Goal: Task Accomplishment & Management: Complete application form

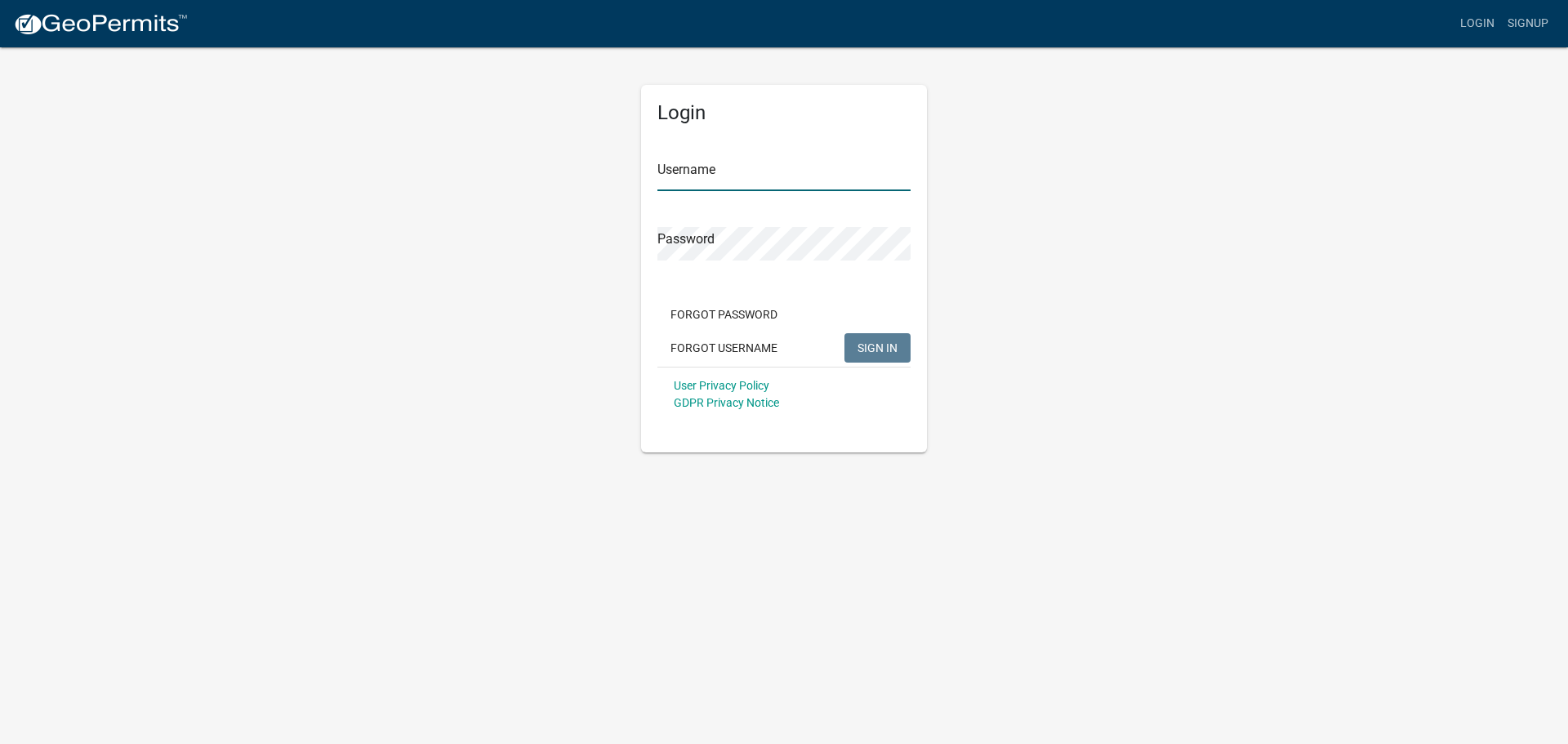
click at [704, 175] on input "Username" at bounding box center [783, 174] width 253 height 34
type input "RACER CONST"
click at [845, 333] on button "SIGN IN" at bounding box center [877, 347] width 67 height 29
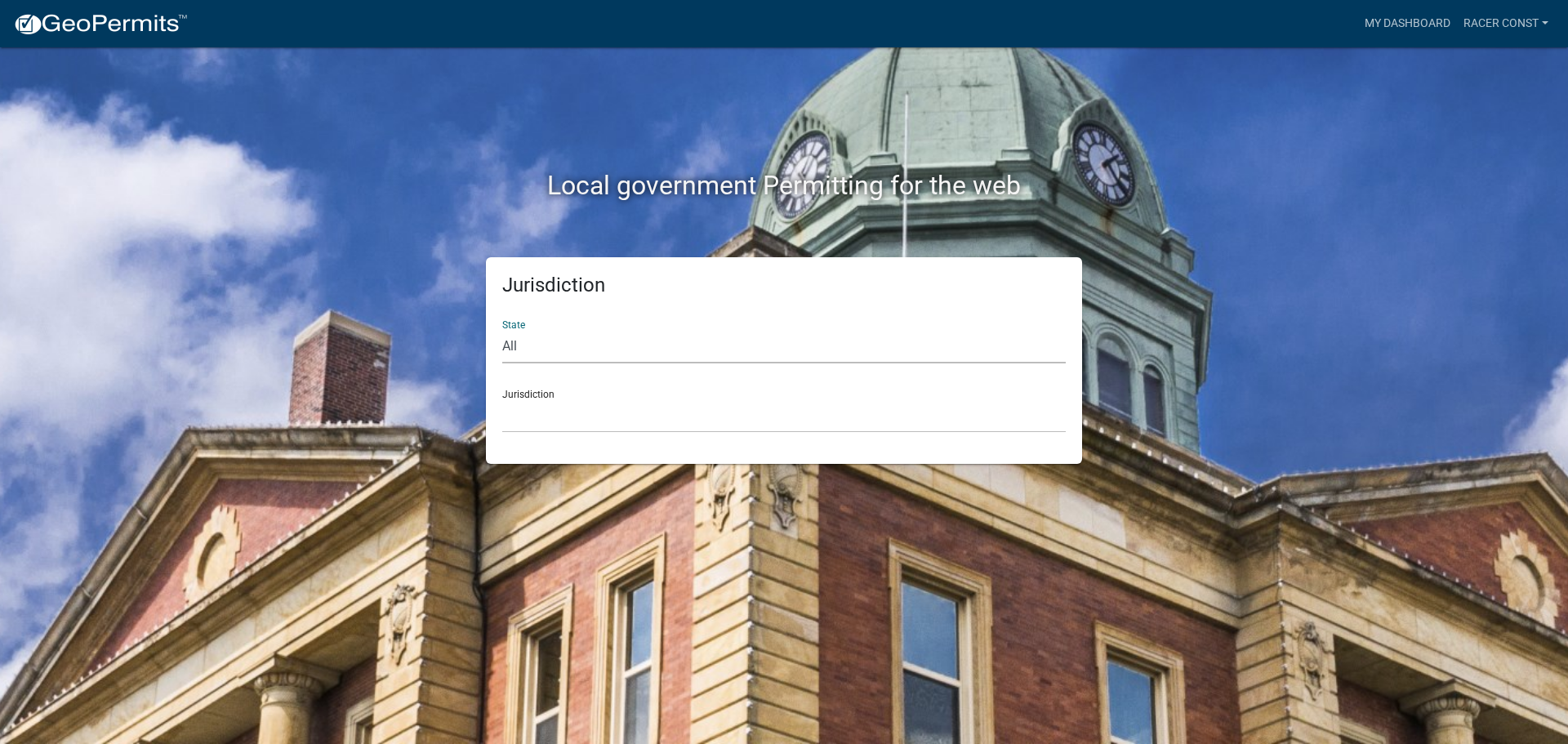
click at [509, 345] on select "All Colorado Georgia Indiana Iowa Kansas Minnesota Ohio South Carolina Wisconsin" at bounding box center [784, 347] width 564 height 34
select select "Minnesota"
click at [502, 330] on select "All Colorado Georgia Indiana Iowa Kansas Minnesota Ohio South Carolina Wisconsin" at bounding box center [784, 347] width 564 height 34
click at [550, 417] on select "Becker County, Minnesota Benton County, Minnesota Carlton County, Minnesota Cit…" at bounding box center [784, 416] width 564 height 34
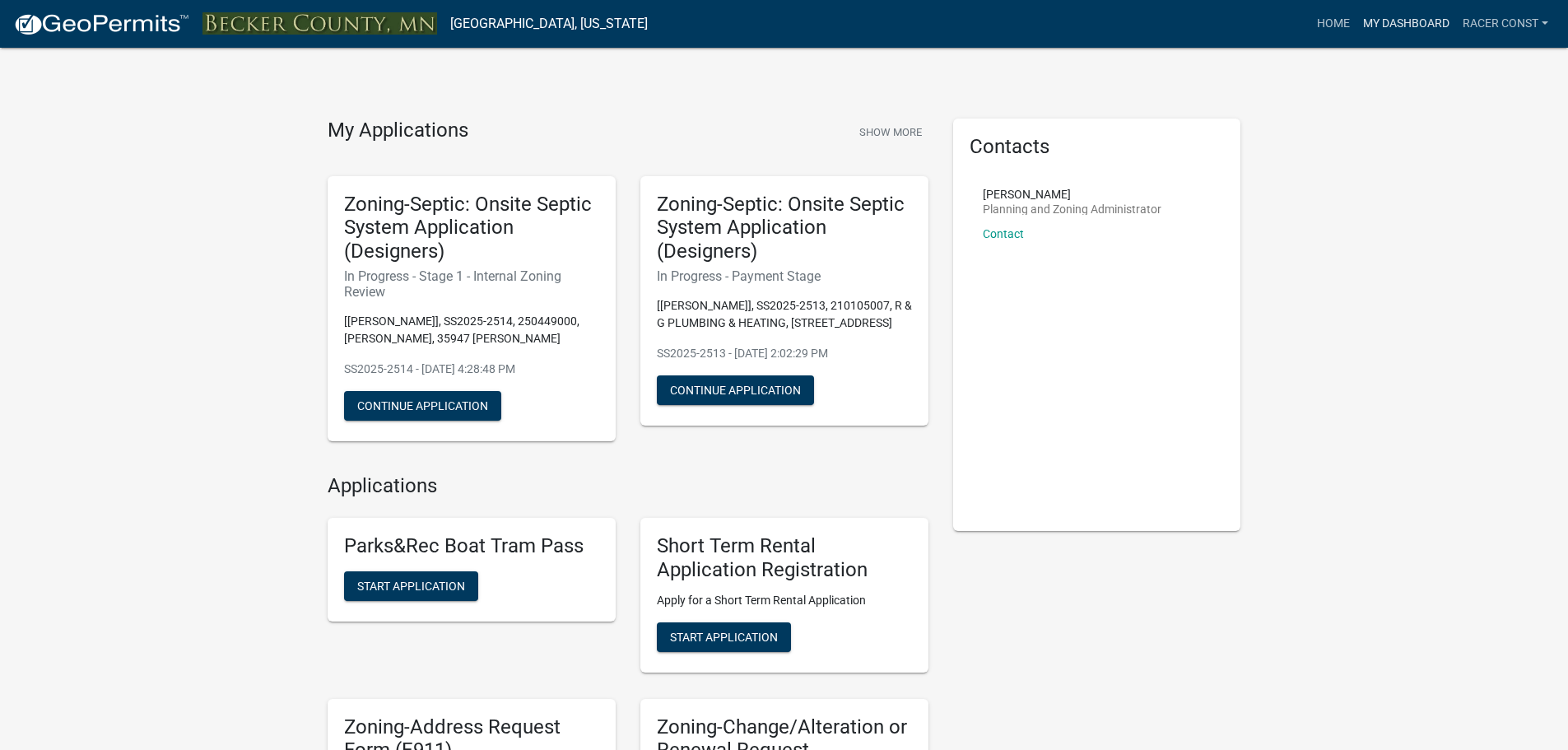
click at [1391, 17] on link "My Dashboard" at bounding box center [1407, 24] width 99 height 31
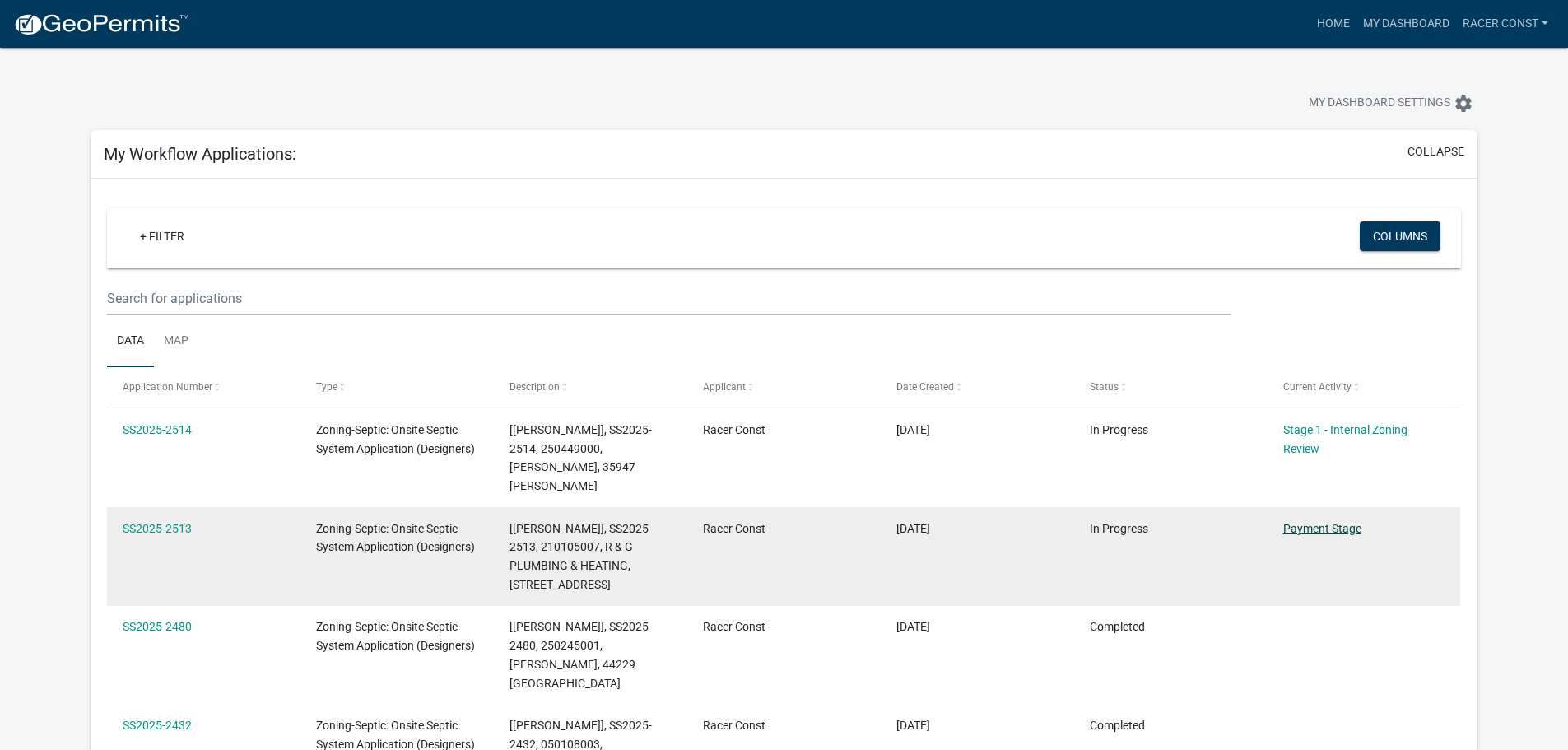
click at [1316, 527] on link "Payment Stage" at bounding box center [1323, 528] width 78 height 13
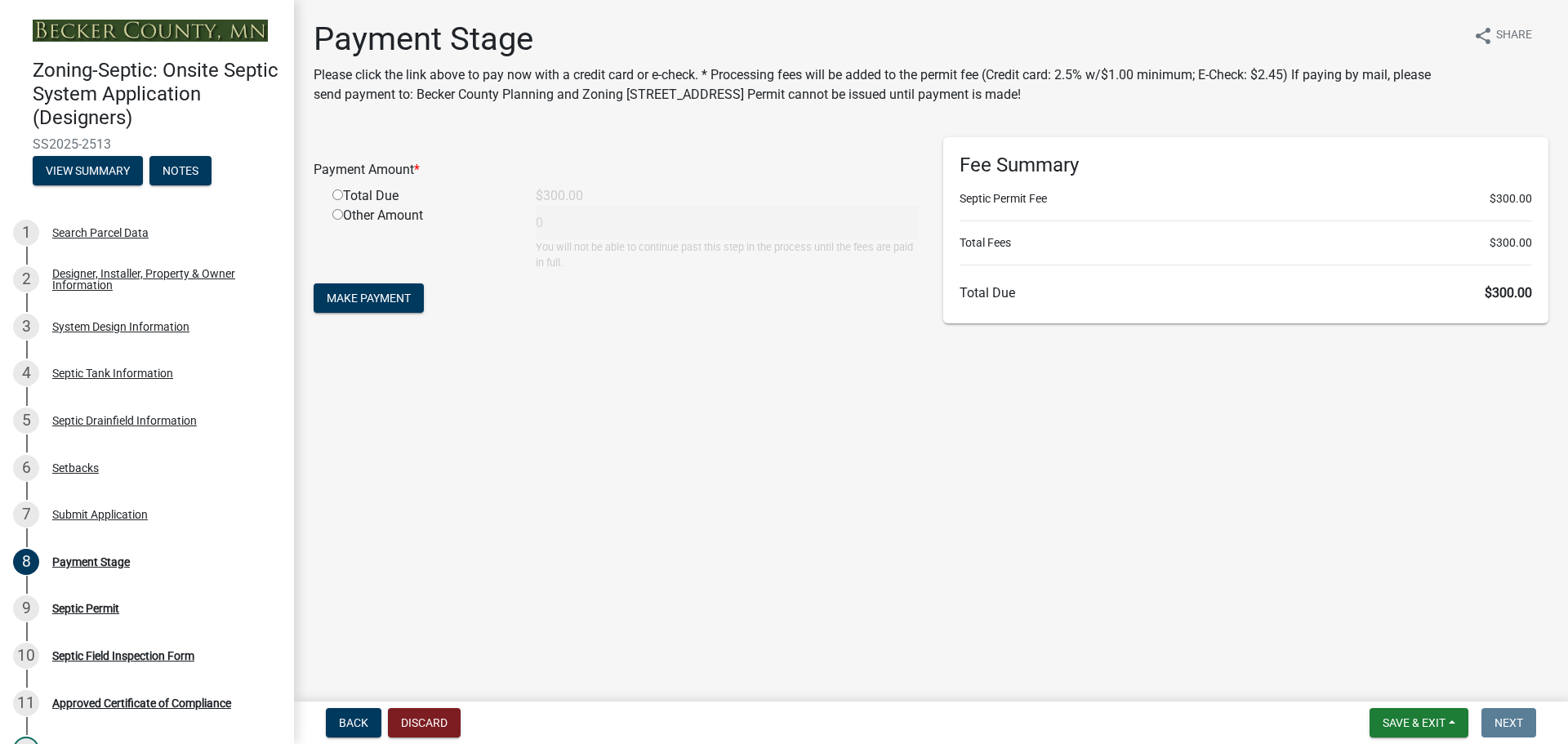
click at [338, 197] on input "radio" at bounding box center [337, 194] width 10 height 10
radio input "true"
type input "300"
click at [395, 296] on span "Make Payment" at bounding box center [368, 297] width 84 height 13
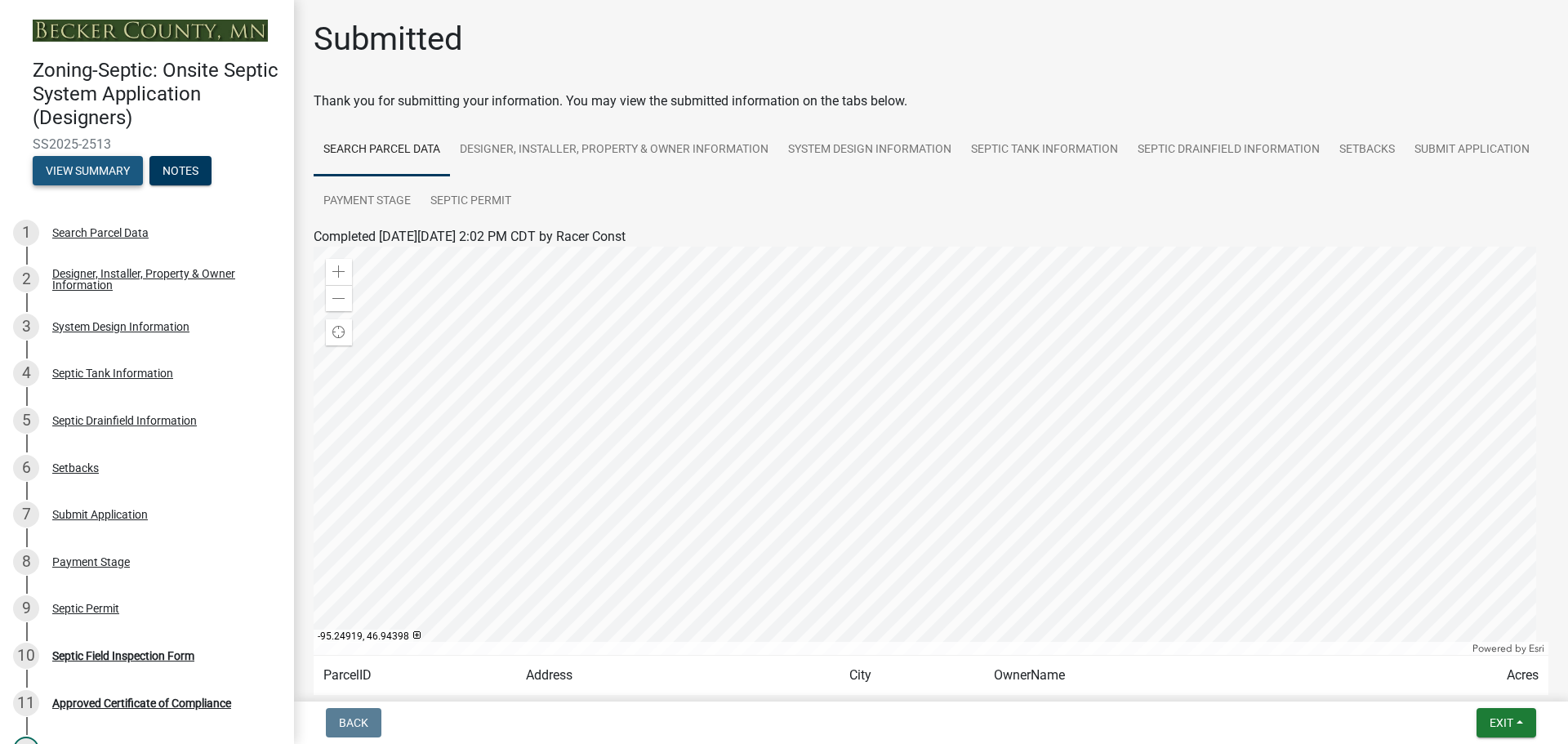
click at [103, 167] on button "View Summary" at bounding box center [88, 170] width 111 height 29
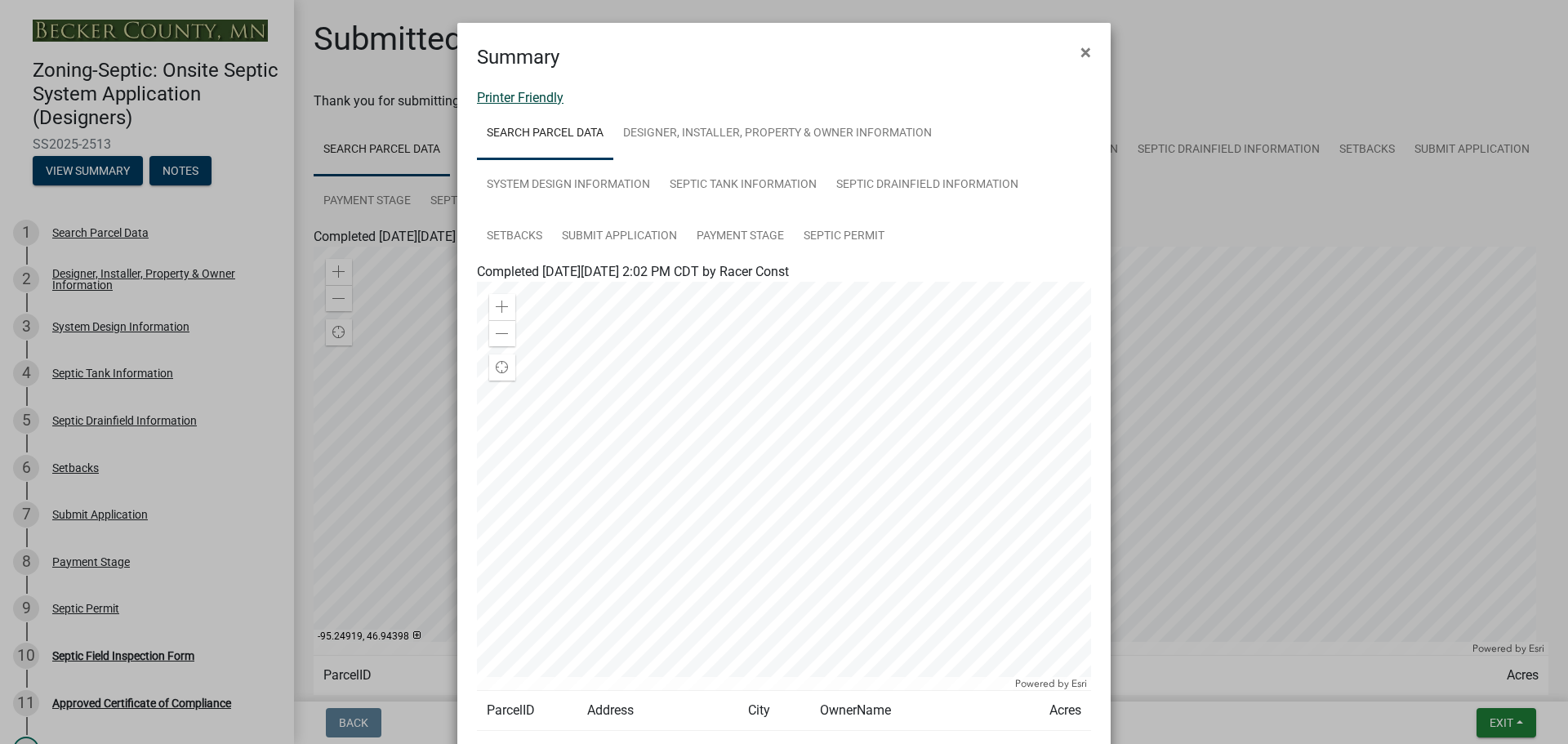
click at [532, 99] on link "Printer Friendly" at bounding box center [520, 98] width 86 height 16
click at [1080, 53] on span "×" at bounding box center [1086, 52] width 10 height 22
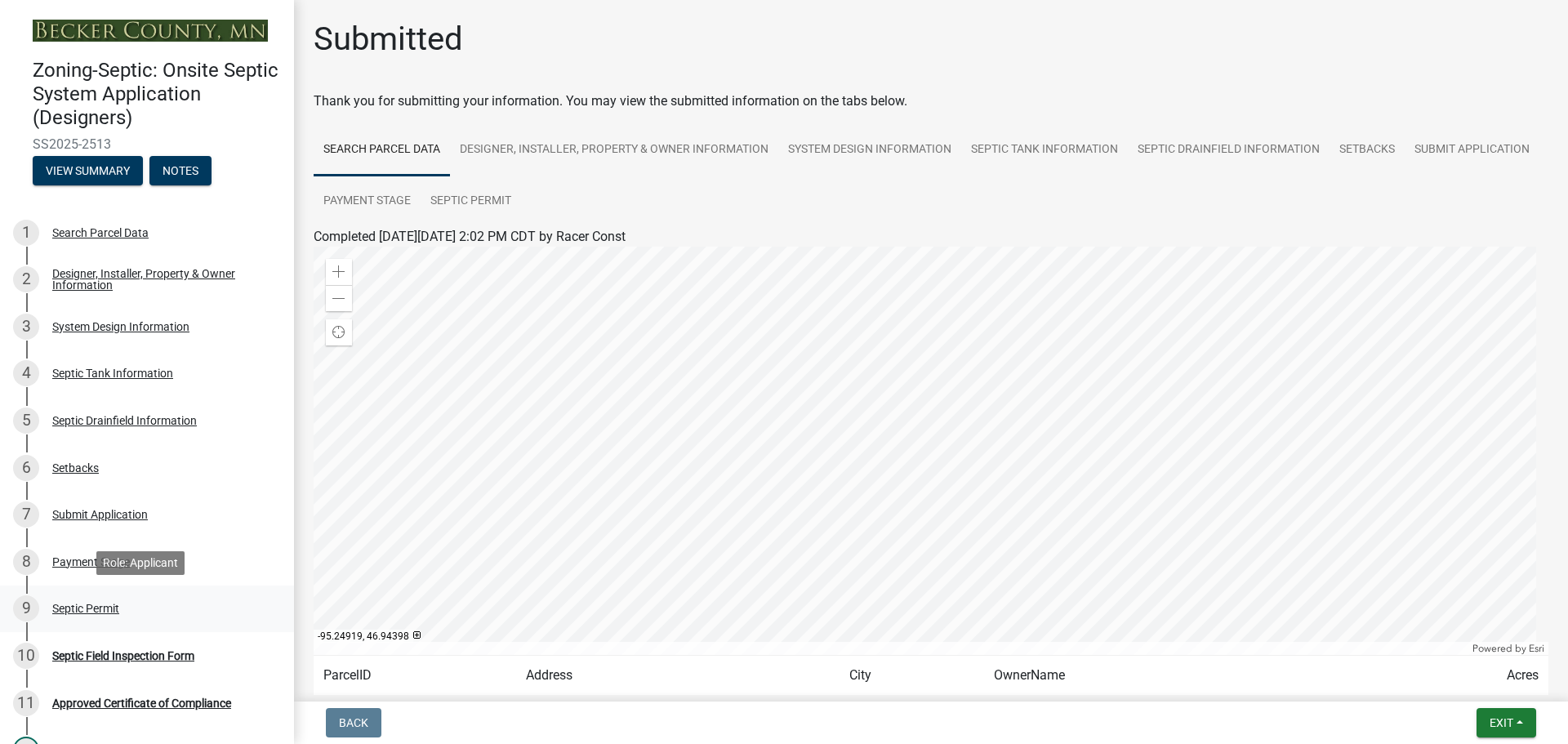
click at [102, 611] on div "Septic Permit" at bounding box center [85, 607] width 67 height 11
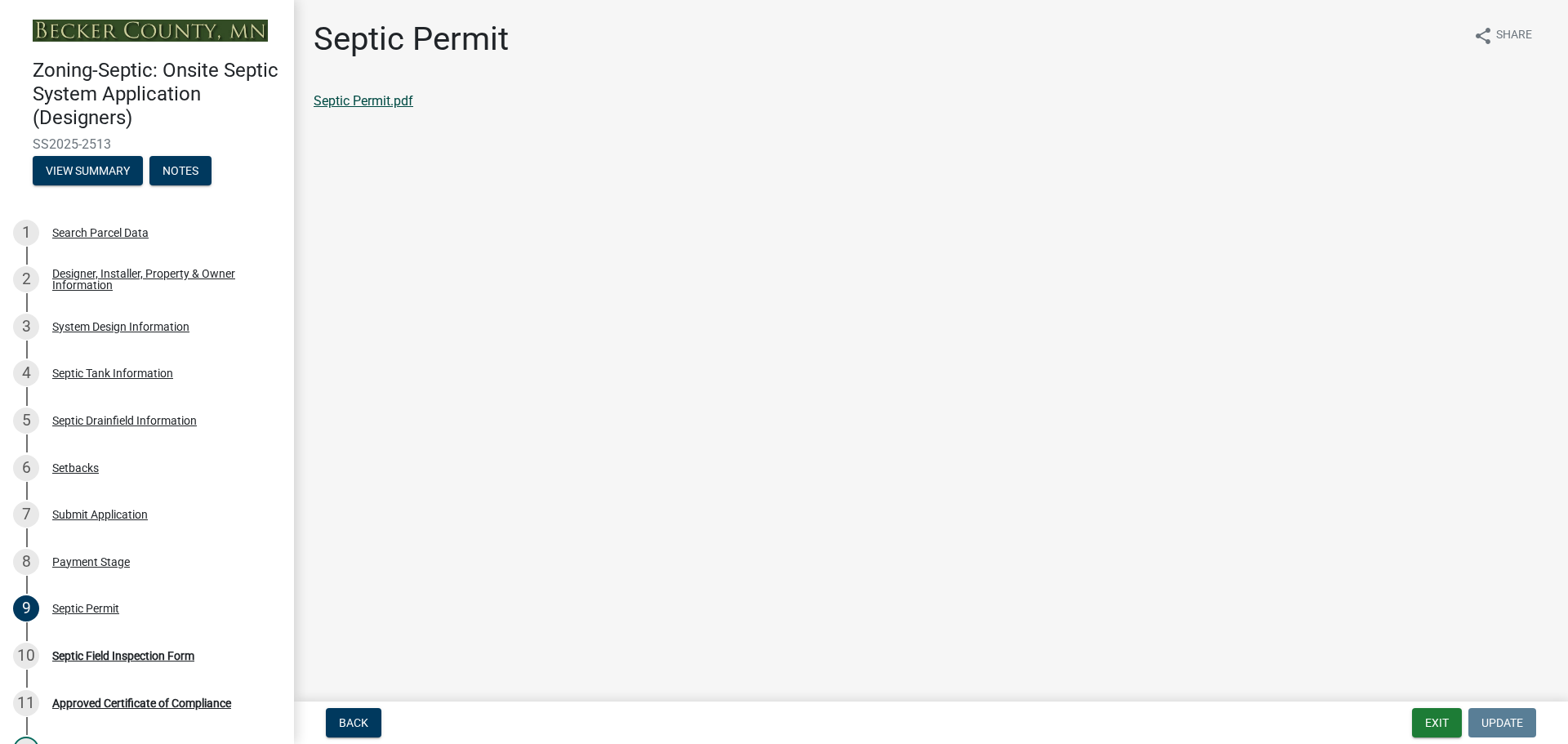
click at [385, 105] on link "Septic Permit.pdf" at bounding box center [363, 101] width 99 height 16
